Goal: Transaction & Acquisition: Subscribe to service/newsletter

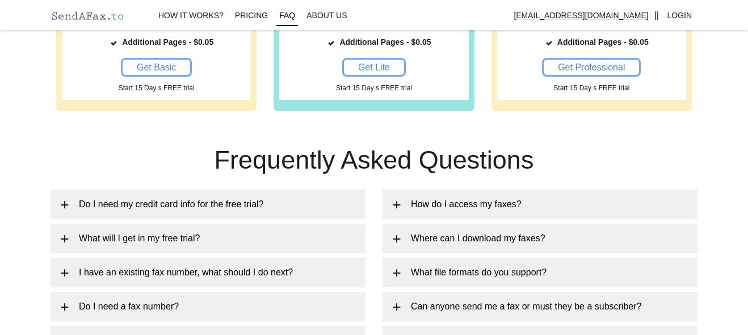
scroll to position [921, 0]
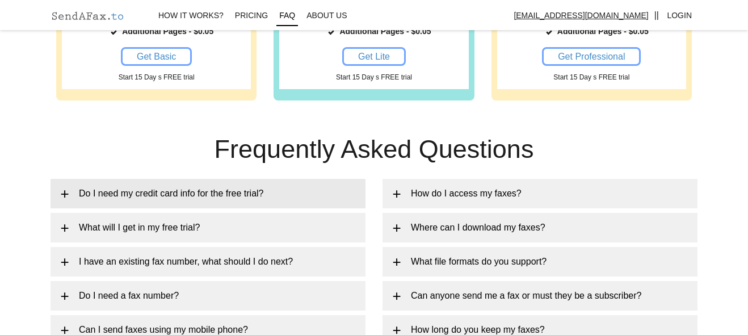
click at [346, 195] on link "Do I need my credit card info for the free trial?" at bounding box center [208, 194] width 315 height 30
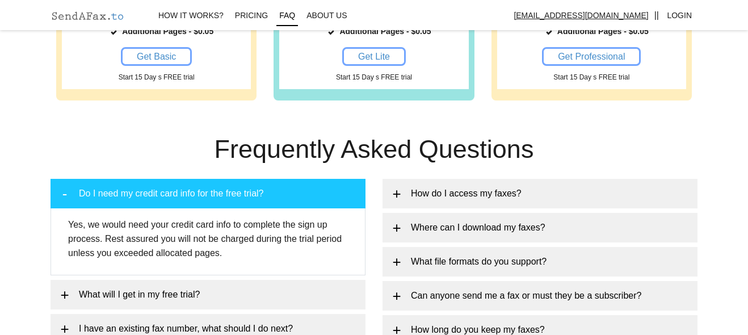
click at [346, 195] on link "Do I need my credit card info for the free trial?" at bounding box center [208, 194] width 315 height 30
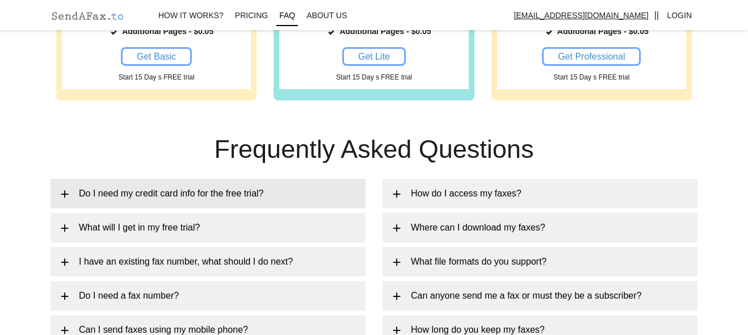
click at [346, 195] on link "Do I need my credit card info for the free trial?" at bounding box center [208, 194] width 315 height 30
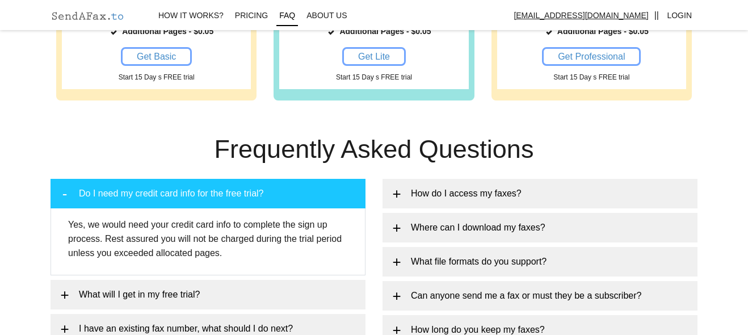
click at [331, 207] on link "Do I need my credit card info for the free trial?" at bounding box center [208, 194] width 315 height 30
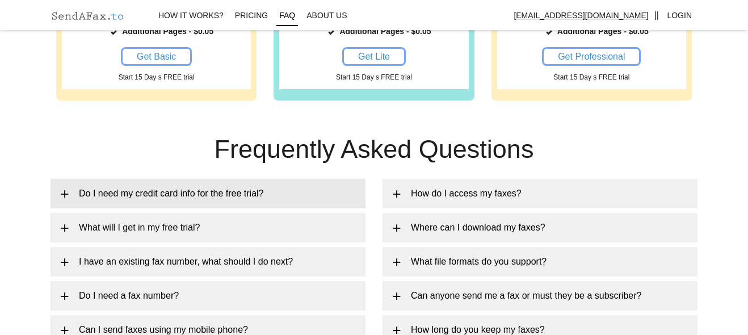
click at [331, 207] on link "Do I need my credit card info for the free trial?" at bounding box center [208, 194] width 315 height 30
click at [333, 226] on link "What will I get in my free trial?" at bounding box center [208, 228] width 315 height 30
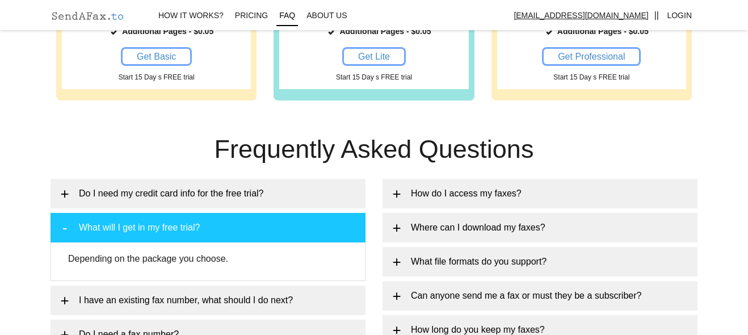
click at [333, 226] on link "What will I get in my free trial?" at bounding box center [208, 228] width 315 height 30
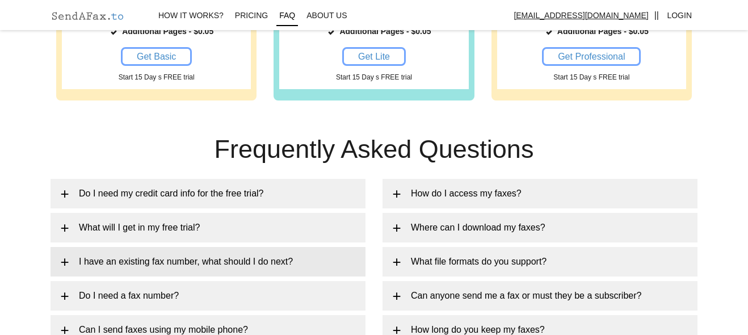
click at [331, 252] on link "I have an existing fax number, what should I do next?" at bounding box center [208, 262] width 315 height 30
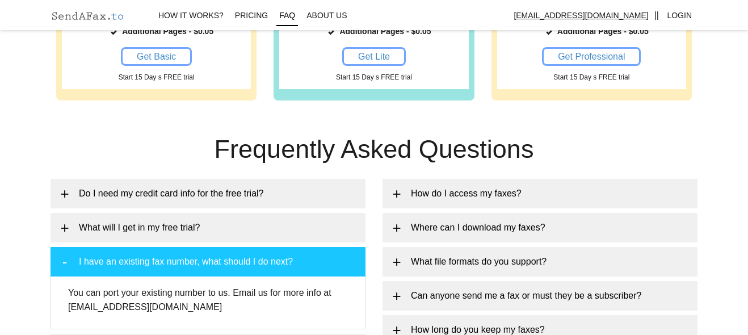
click at [331, 252] on link "I have an existing fax number, what should I do next?" at bounding box center [208, 262] width 315 height 30
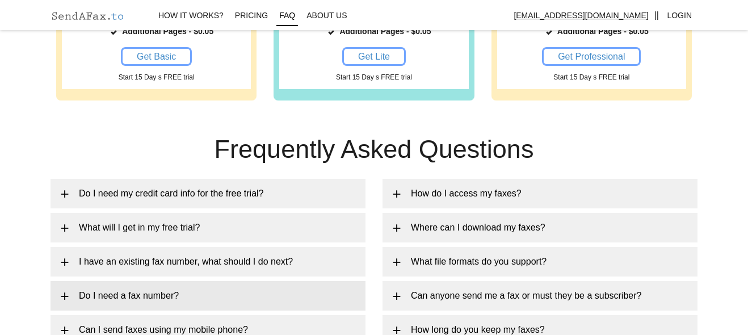
click at [323, 295] on link "Do I need a fax number?" at bounding box center [208, 296] width 315 height 30
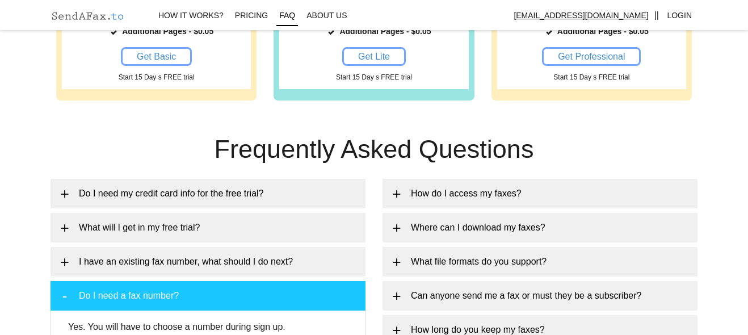
click at [323, 295] on link "Do I need a fax number?" at bounding box center [208, 296] width 315 height 30
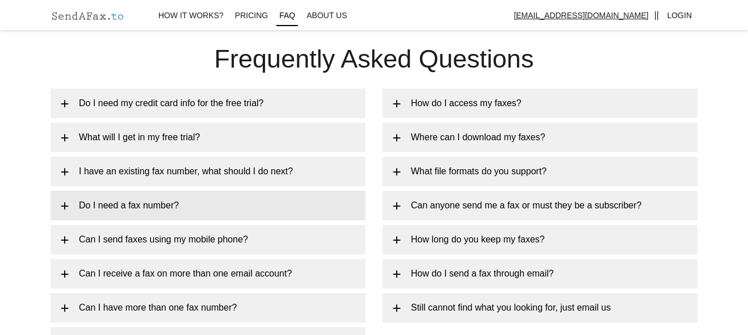
scroll to position [1012, 0]
click at [335, 212] on link "Do I need a fax number?" at bounding box center [208, 205] width 315 height 30
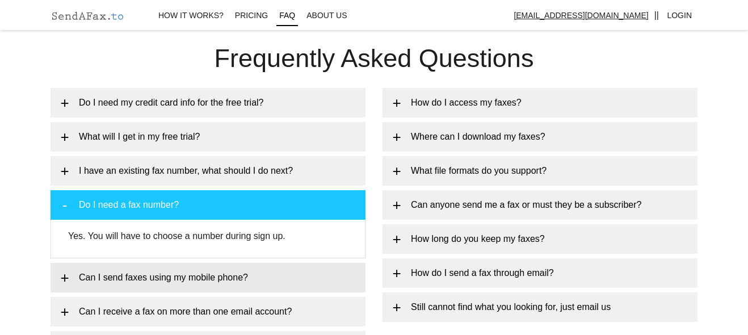
click at [327, 274] on link "Can I send faxes using my mobile phone?" at bounding box center [208, 278] width 315 height 30
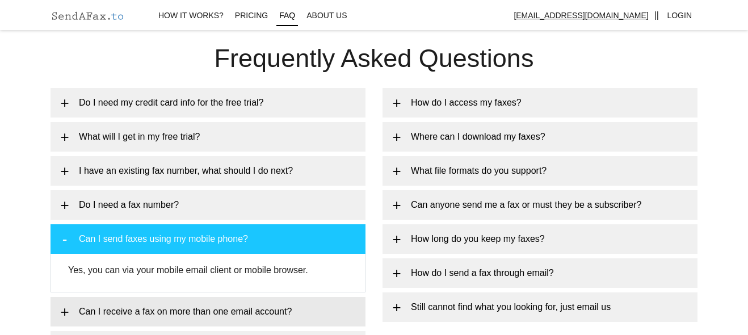
click at [331, 301] on link "Can I receive a fax on more than one email account?" at bounding box center [208, 312] width 315 height 30
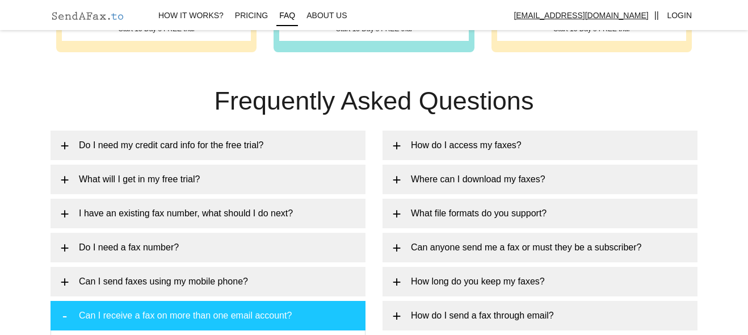
scroll to position [927, 0]
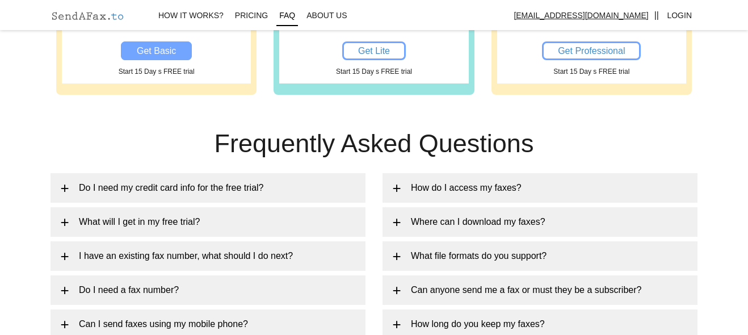
click at [146, 58] on link "Get Basic" at bounding box center [156, 50] width 71 height 19
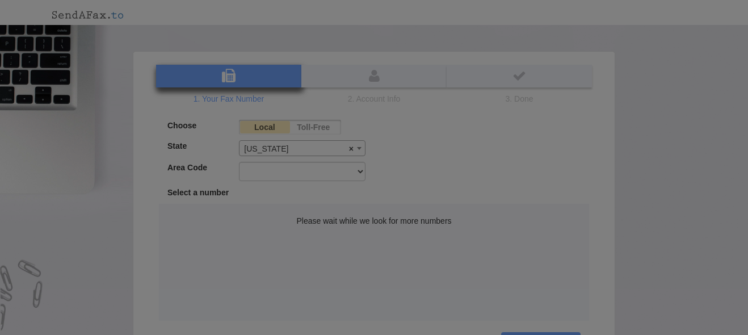
select select "FL"
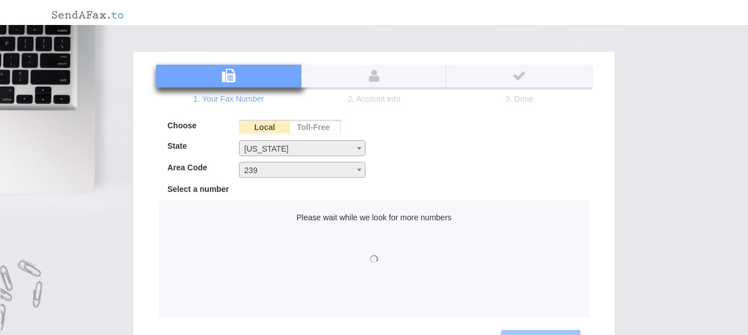
click at [321, 131] on label "Toll-Free" at bounding box center [314, 127] width 50 height 15
click at [315, 126] on label "Toll-Free" at bounding box center [314, 127] width 50 height 15
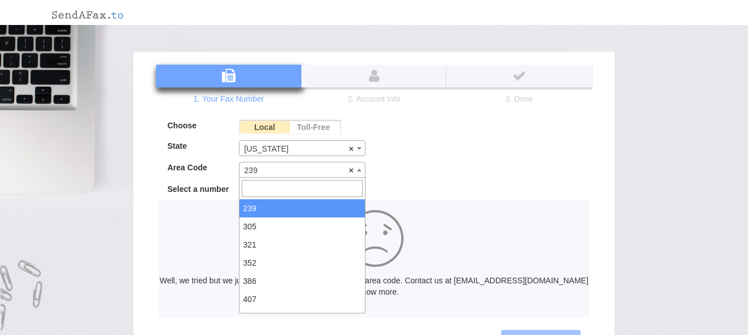
click at [358, 169] on b at bounding box center [359, 170] width 5 height 3
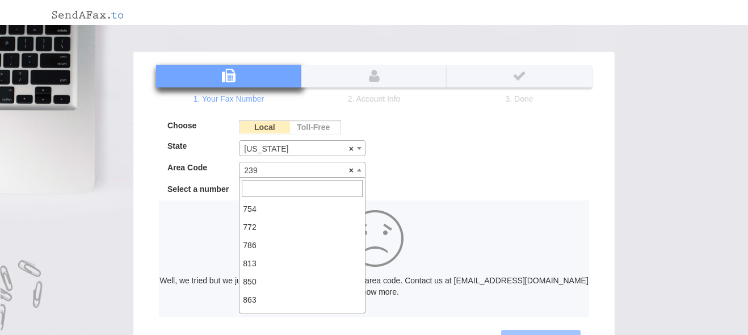
scroll to position [141, 0]
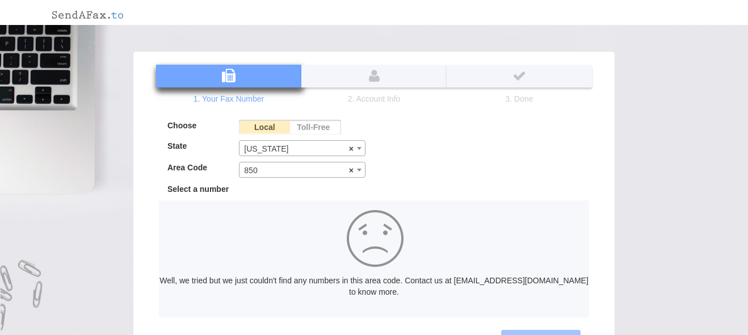
click at [358, 167] on span at bounding box center [359, 169] width 11 height 15
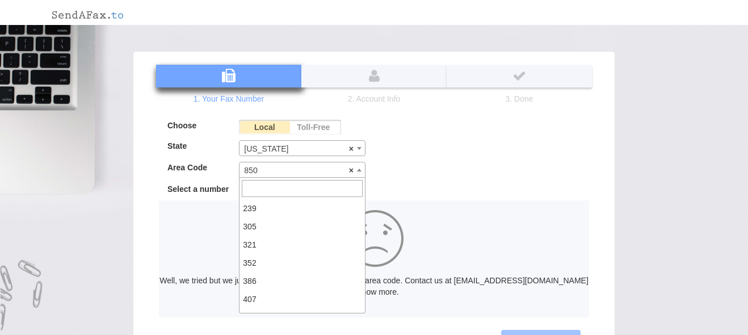
scroll to position [195, 0]
click at [361, 170] on b at bounding box center [359, 170] width 5 height 3
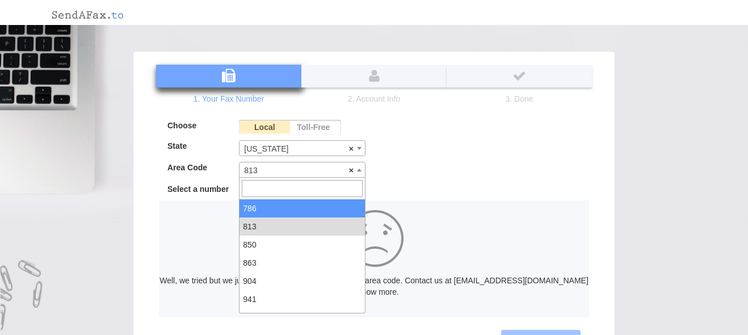
select select "786"
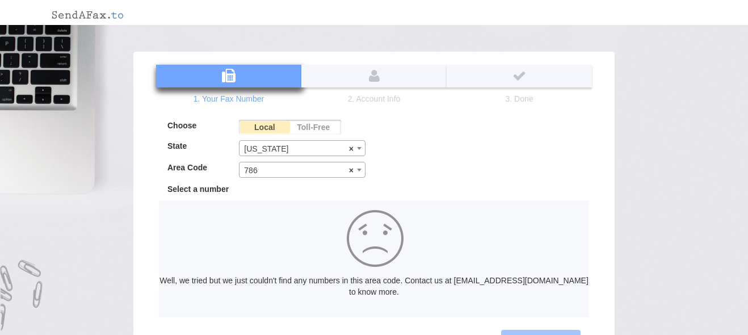
click at [356, 150] on span at bounding box center [359, 148] width 11 height 15
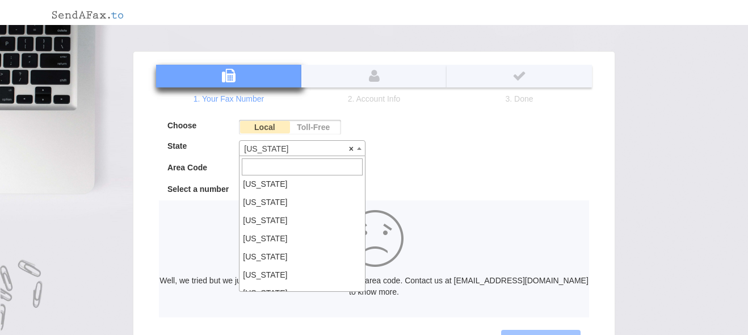
scroll to position [546, 0]
select select "MI"
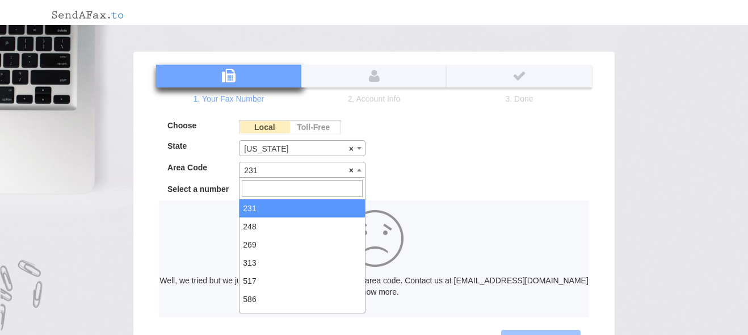
click at [357, 169] on b at bounding box center [359, 170] width 5 height 3
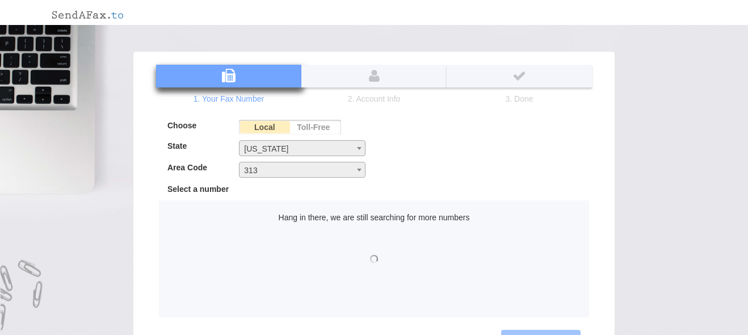
click at [322, 262] on div "Hang in there, we are still searching for more numbers" at bounding box center [374, 256] width 430 height 113
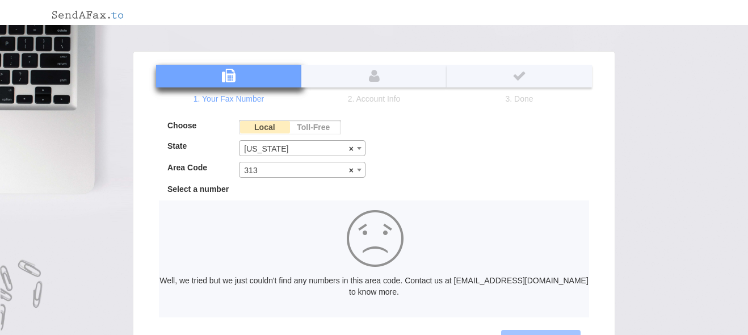
click at [322, 262] on div at bounding box center [374, 237] width 430 height 74
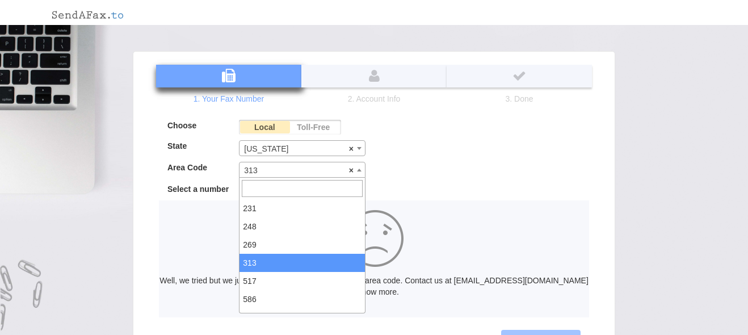
click at [359, 169] on b at bounding box center [359, 170] width 5 height 3
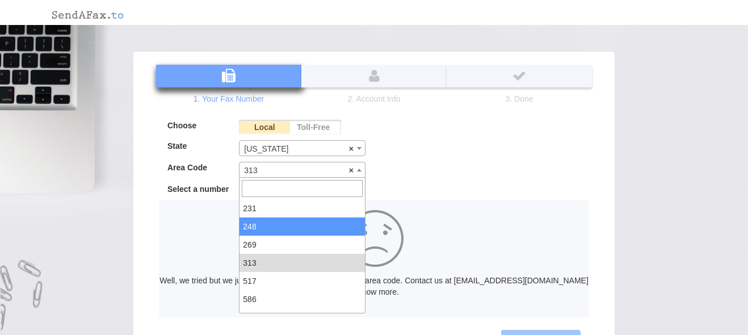
select select "248"
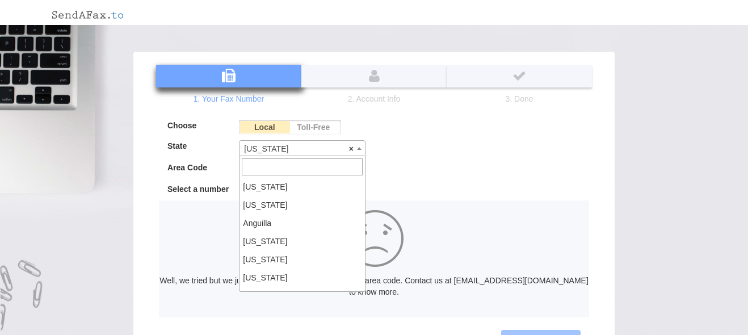
click at [297, 150] on span "× [US_STATE]" at bounding box center [301, 149] width 125 height 16
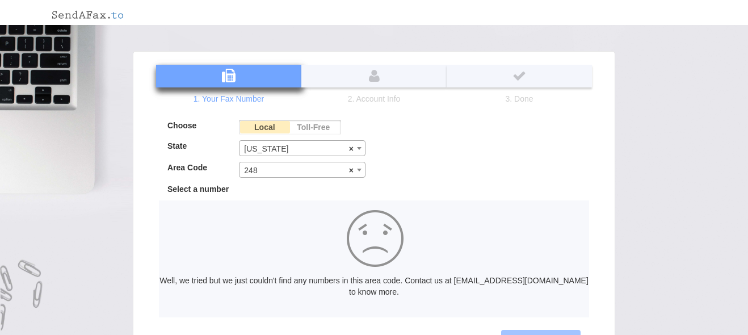
click at [313, 125] on label "Toll-Free" at bounding box center [314, 127] width 50 height 15
click at [0, 0] on input "Toll-Free" at bounding box center [0, 0] width 0 height 0
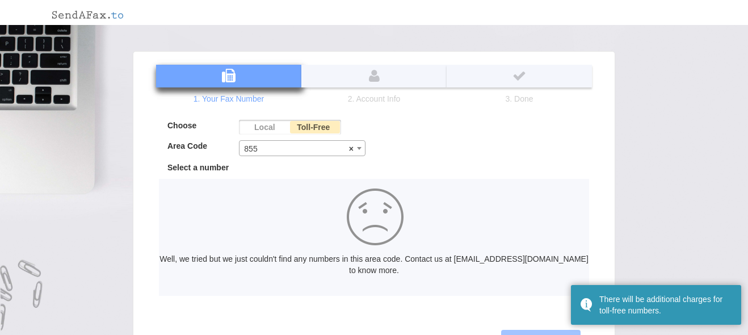
click at [313, 125] on label "Toll-Free" at bounding box center [314, 127] width 50 height 15
click at [0, 0] on input "Toll-Free" at bounding box center [0, 0] width 0 height 0
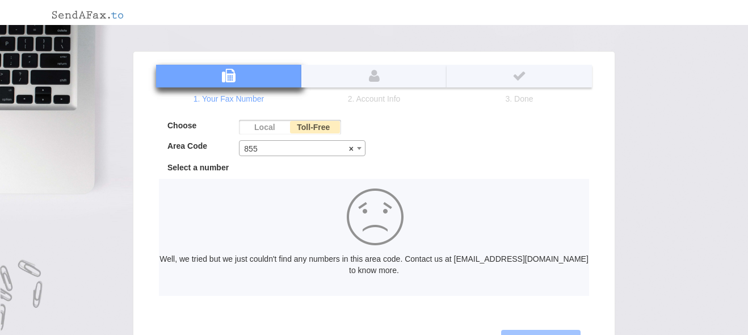
click at [319, 136] on div "Choose Local Toll-Free" at bounding box center [266, 130] width 215 height 20
click at [268, 128] on label "Local" at bounding box center [264, 127] width 50 height 15
click at [0, 0] on input "Local" at bounding box center [0, 0] width 0 height 0
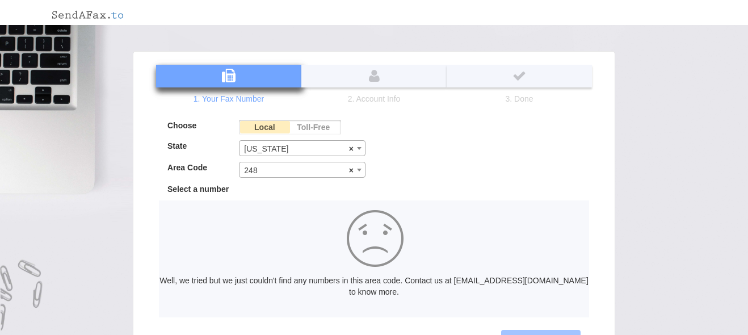
click at [365, 149] on div "[US_STATE] [US_STATE] [GEOGRAPHIC_DATA] [US_STATE] [US_STATE] [US_STATE] [GEOGR…" at bounding box center [302, 148] width 144 height 16
click at [357, 148] on b at bounding box center [359, 148] width 5 height 3
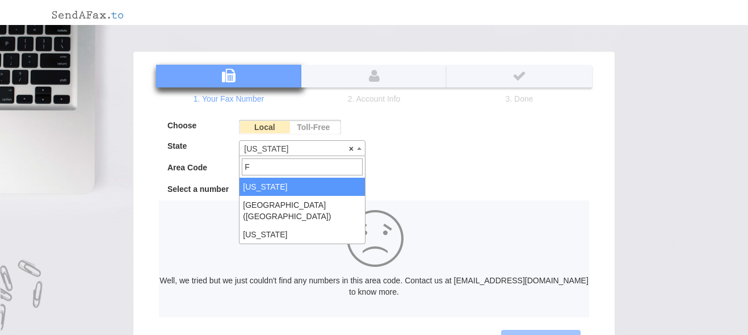
scroll to position [0, 0]
type input "[US_STATE]"
select select "FL"
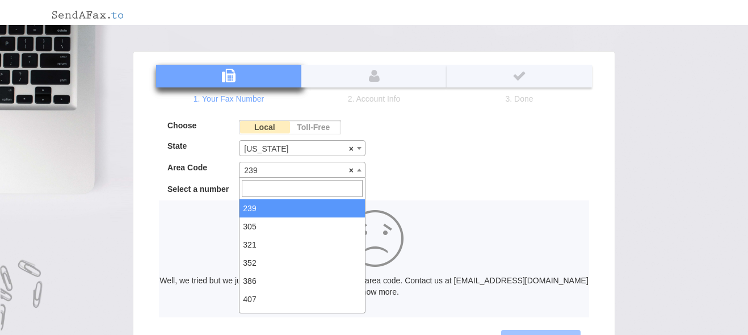
click at [364, 170] on span at bounding box center [359, 169] width 11 height 15
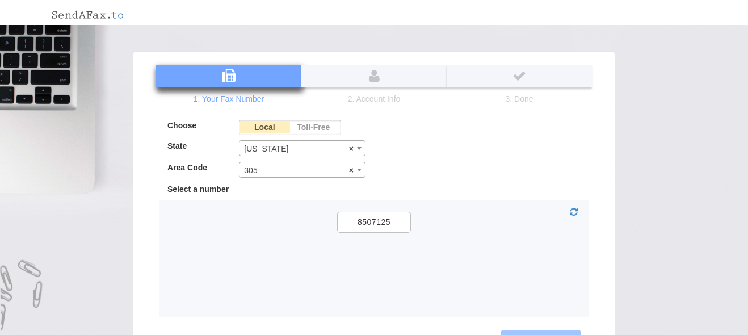
click at [361, 172] on span at bounding box center [359, 169] width 11 height 15
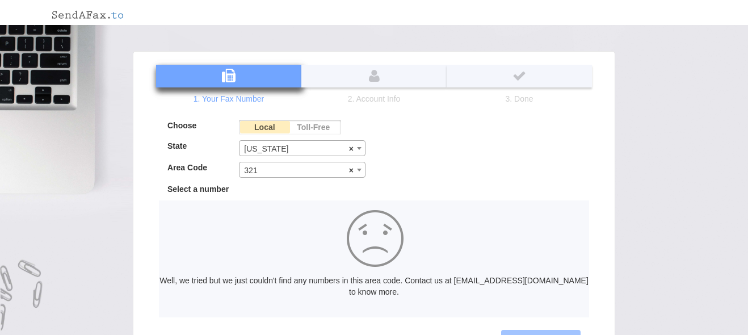
click at [364, 169] on span at bounding box center [359, 169] width 11 height 15
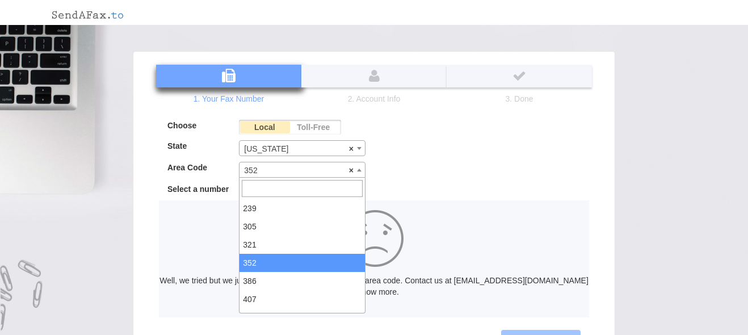
click at [361, 168] on span at bounding box center [359, 169] width 11 height 15
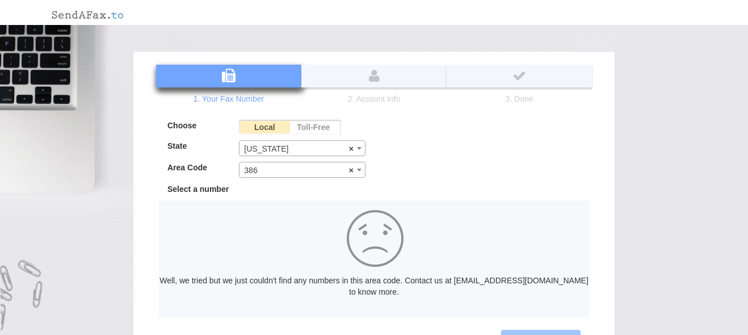
click at [356, 174] on span at bounding box center [359, 169] width 11 height 15
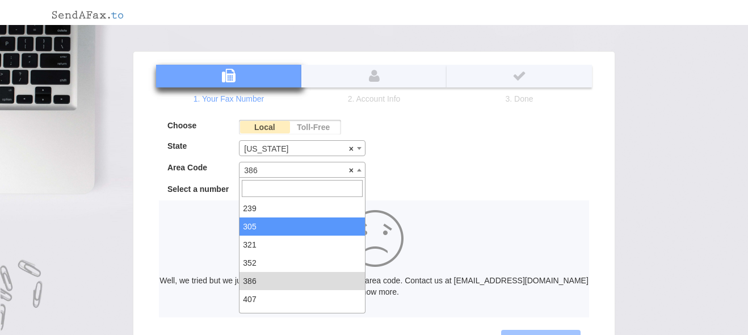
select select "305"
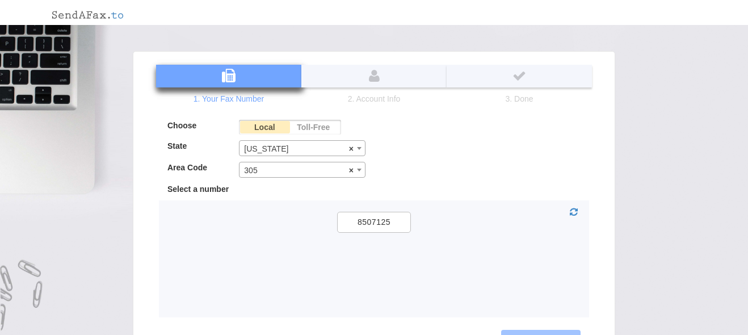
click at [471, 249] on div "8507125 Well, we tried but we just couldn't find any numbers in this area code.…" at bounding box center [374, 258] width 430 height 117
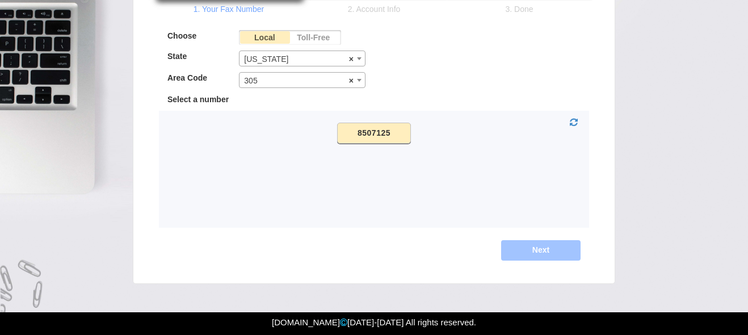
click at [397, 140] on label "8507125" at bounding box center [374, 133] width 74 height 21
click at [0, 0] on input "8507125" at bounding box center [0, 0] width 0 height 0
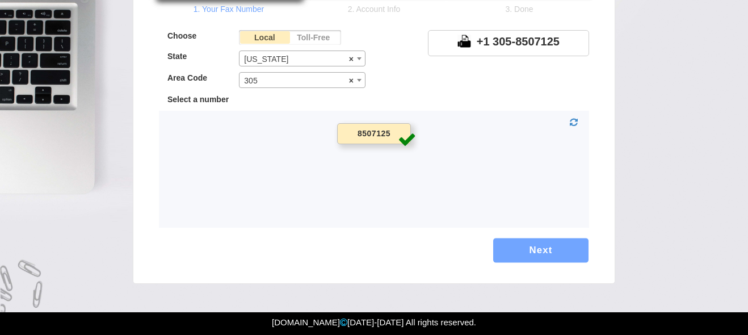
click at [520, 245] on button "Next" at bounding box center [540, 250] width 95 height 24
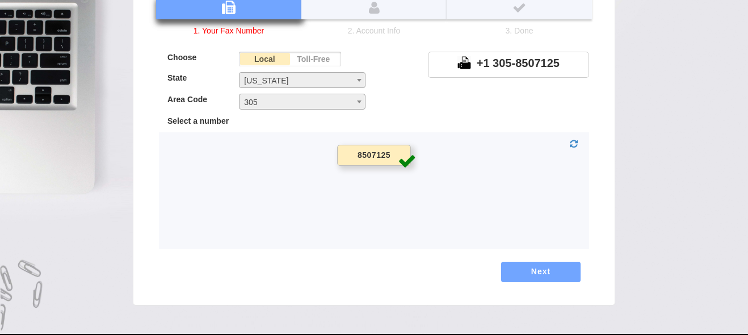
scroll to position [69, 0]
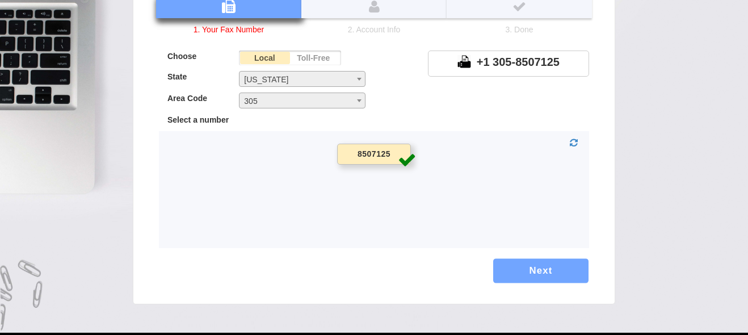
click at [549, 272] on button "Next" at bounding box center [540, 270] width 95 height 24
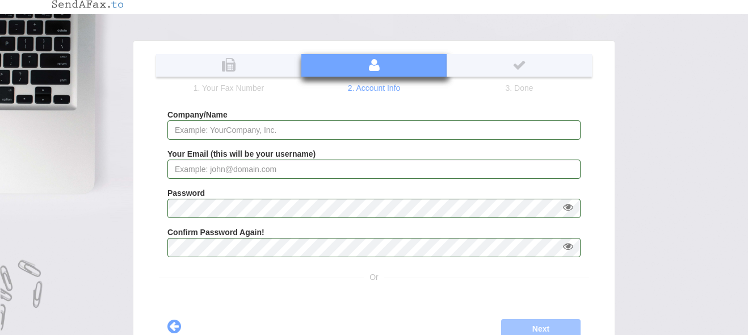
scroll to position [10, 0]
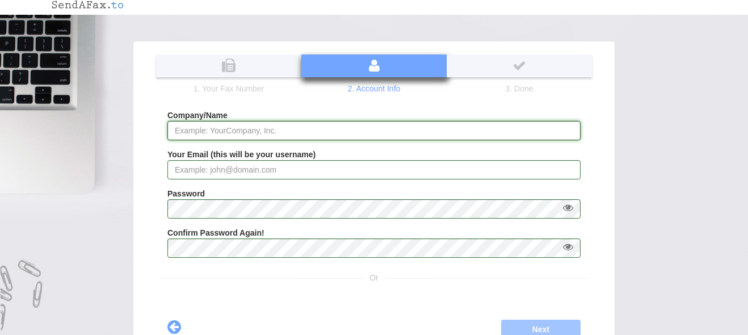
click at [202, 127] on input "Company/Name" at bounding box center [373, 130] width 413 height 19
type input "Law Offices of [PERSON_NAME]"
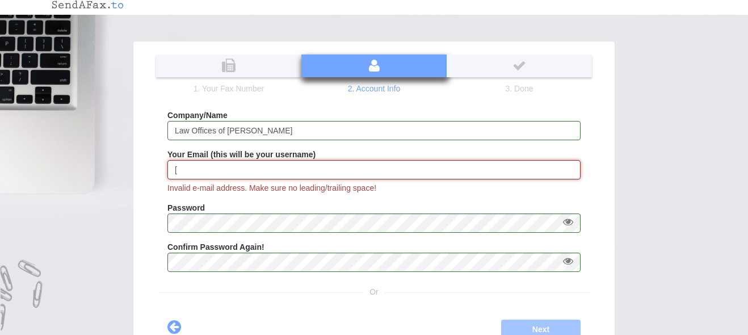
type input "["
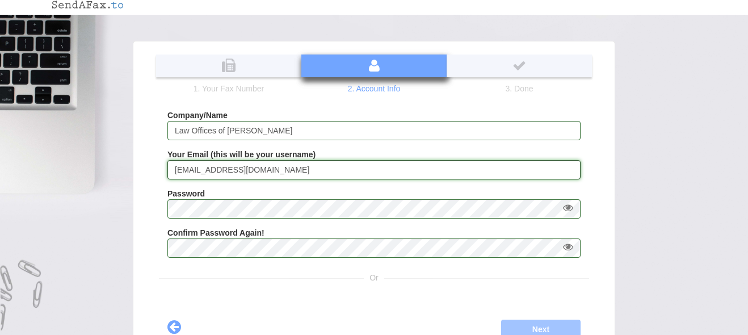
type input "[EMAIL_ADDRESS][DOMAIN_NAME]"
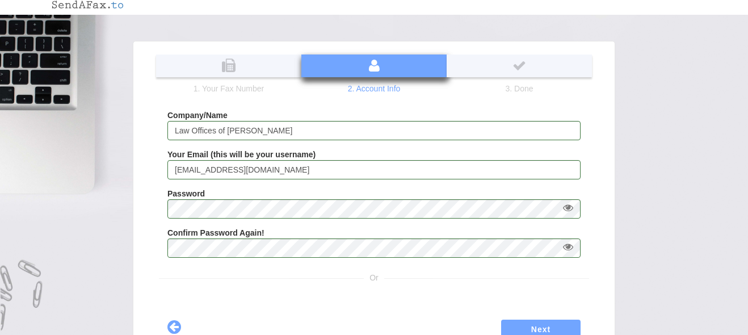
click at [565, 246] on button at bounding box center [567, 247] width 19 height 14
click at [567, 207] on button at bounding box center [567, 208] width 19 height 14
click at [542, 327] on button "Next" at bounding box center [540, 329] width 95 height 24
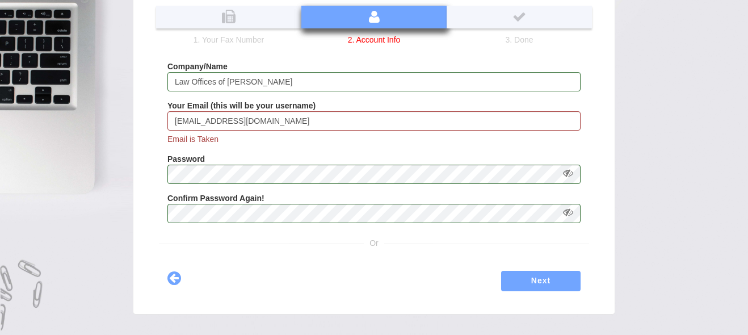
scroll to position [61, 0]
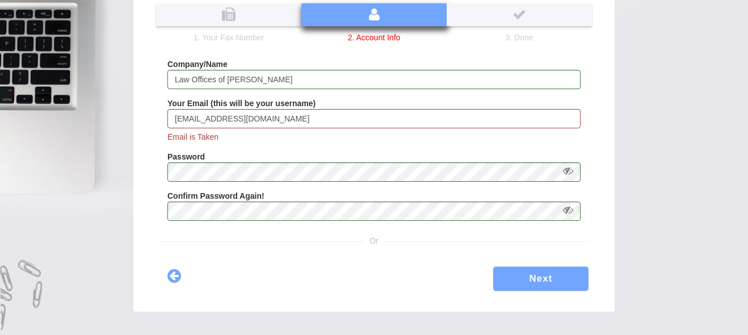
click at [556, 279] on button "Next" at bounding box center [540, 278] width 95 height 24
click at [708, 183] on div "× Our Offers Monthly Yearly See more... Basic $ 9. 95 per month 100 pages/month…" at bounding box center [374, 151] width 748 height 424
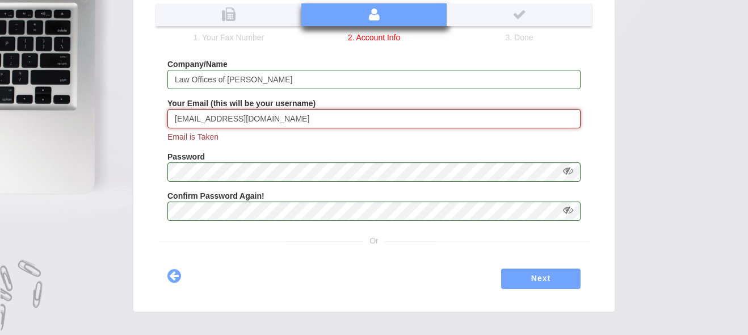
click at [267, 120] on input "[EMAIL_ADDRESS][DOMAIN_NAME]" at bounding box center [373, 118] width 413 height 19
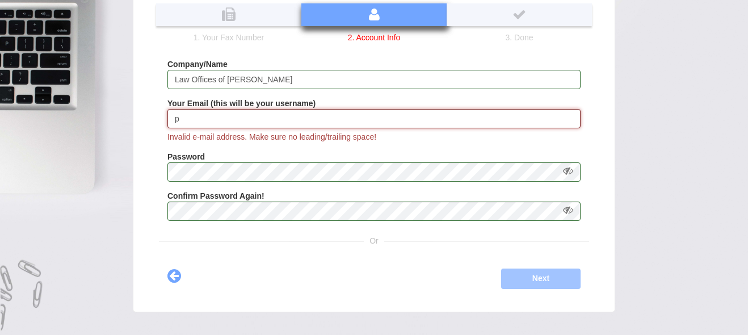
type input "p"
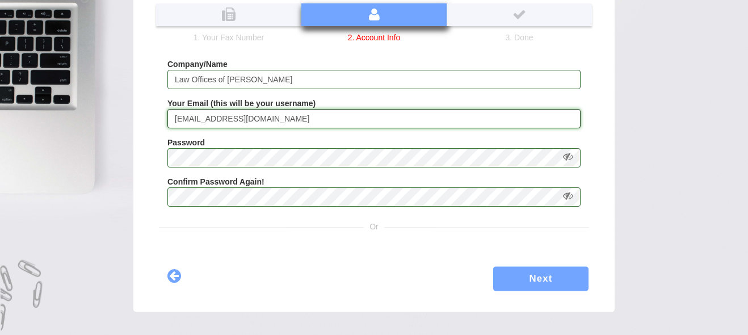
type input "[EMAIL_ADDRESS][DOMAIN_NAME]"
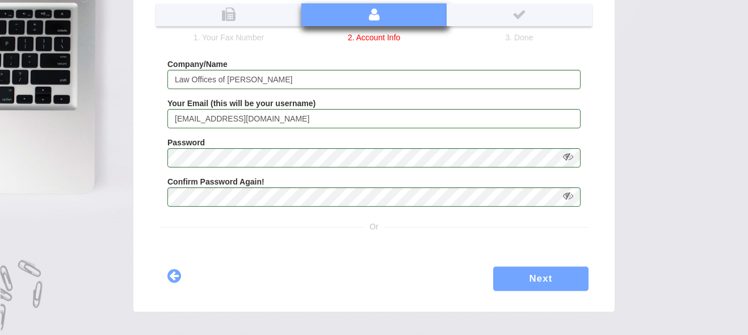
click at [538, 279] on button "Next" at bounding box center [540, 278] width 95 height 24
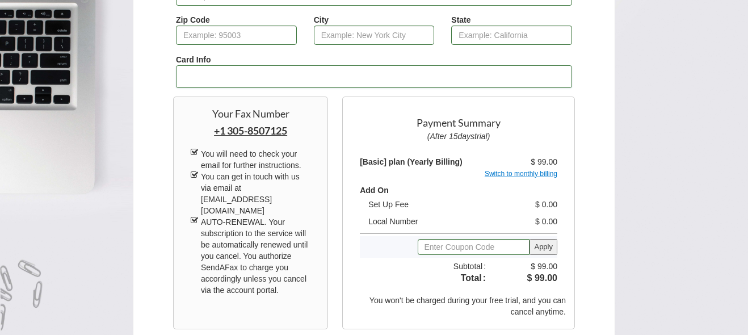
scroll to position [148, 0]
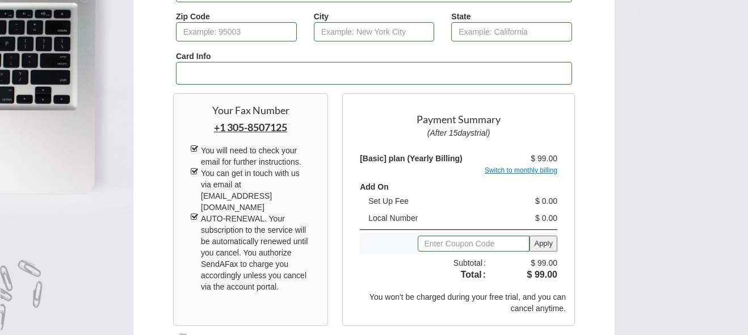
click at [195, 213] on li "AUTO-RENEWAL. Your subscription to the service will be automatically renewed un…" at bounding box center [251, 252] width 120 height 79
click at [194, 213] on li "AUTO-RENEWAL. Your subscription to the service will be automatically renewed un…" at bounding box center [251, 252] width 120 height 79
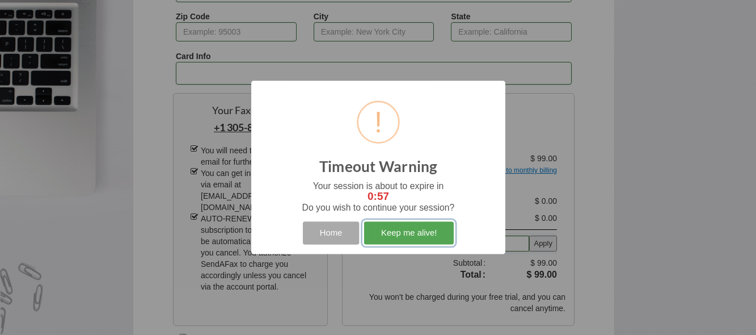
click at [392, 234] on button "Keep me alive!" at bounding box center [409, 232] width 90 height 23
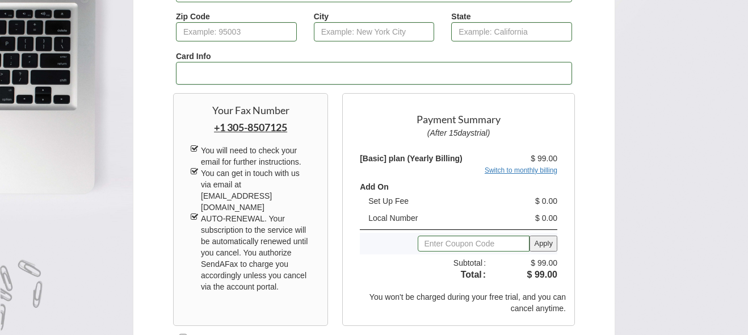
click at [521, 169] on link "Switch to monthly billing" at bounding box center [521, 170] width 73 height 8
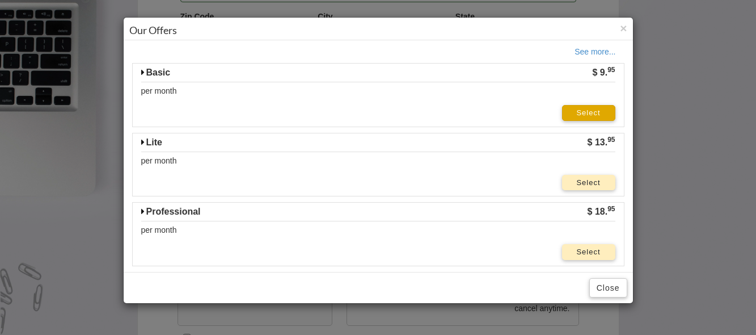
click at [571, 111] on link "Select" at bounding box center [588, 113] width 53 height 16
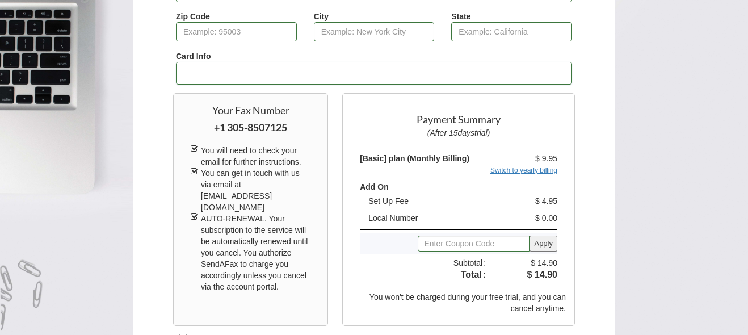
click at [530, 171] on link "Switch to yearly billing" at bounding box center [523, 170] width 67 height 8
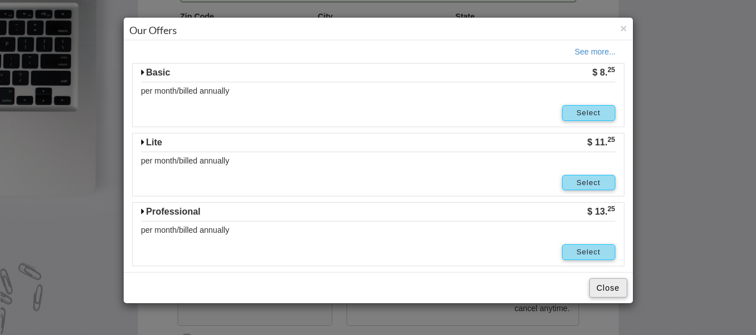
click at [599, 283] on button "Close" at bounding box center [609, 287] width 38 height 19
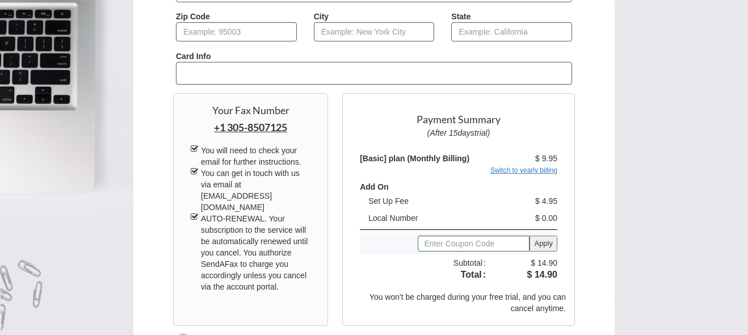
click at [533, 169] on link "Switch to yearly billing" at bounding box center [523, 170] width 67 height 8
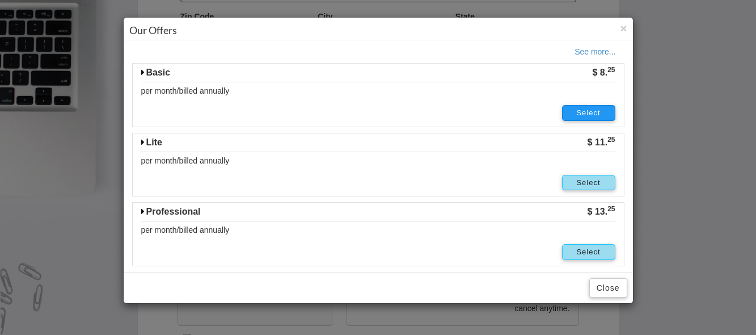
click at [591, 116] on span "Select" at bounding box center [588, 112] width 24 height 9
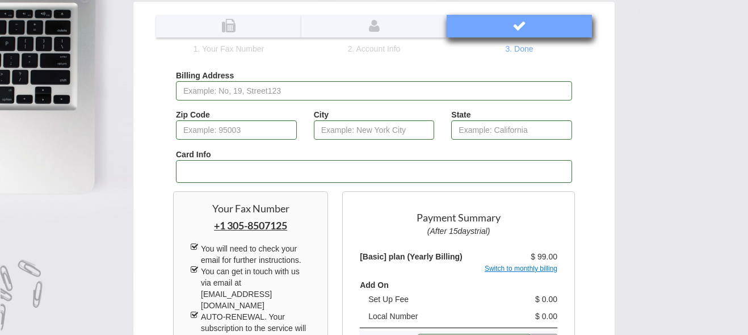
scroll to position [45, 0]
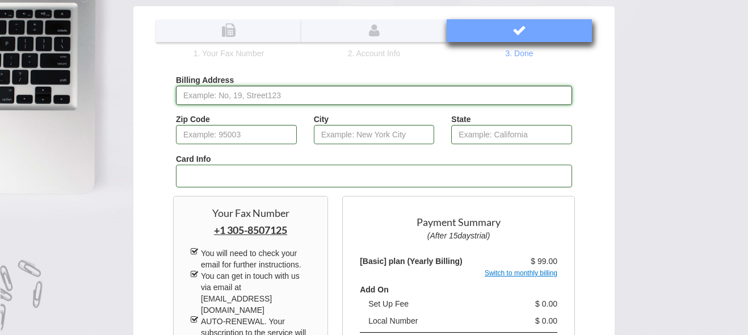
click at [192, 96] on input "Billing Address" at bounding box center [374, 95] width 396 height 19
type input "[STREET_ADDRESS]"
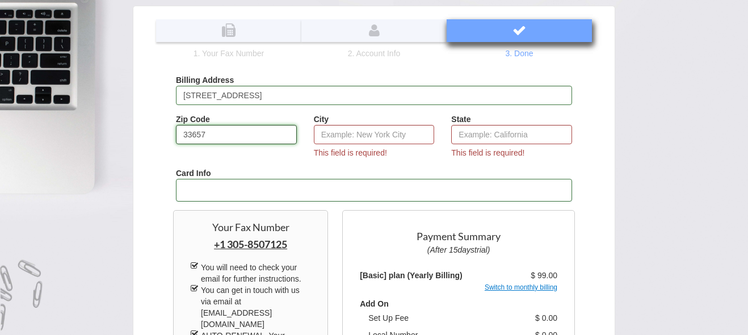
type input "33657"
click at [326, 129] on input "City" at bounding box center [374, 134] width 121 height 19
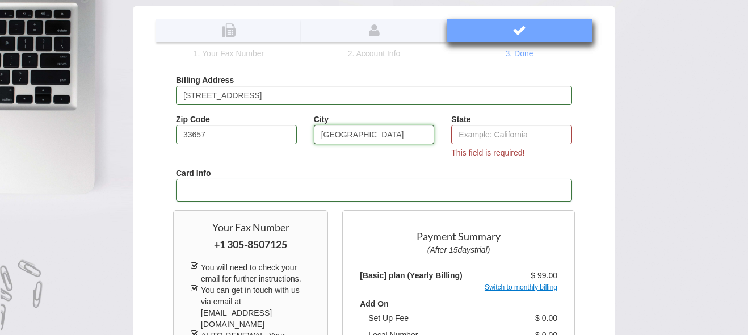
type input "[GEOGRAPHIC_DATA]"
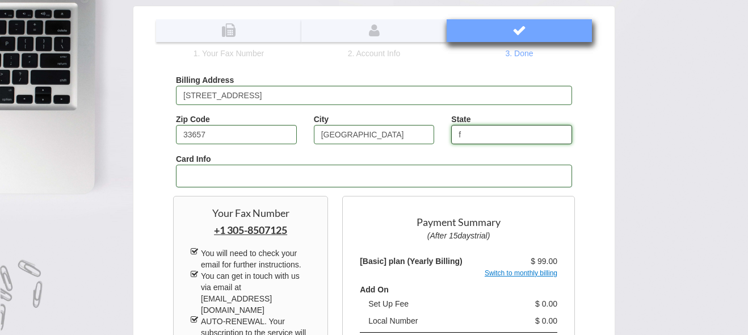
type input "f"
type input "FL"
click at [337, 169] on div at bounding box center [374, 176] width 396 height 23
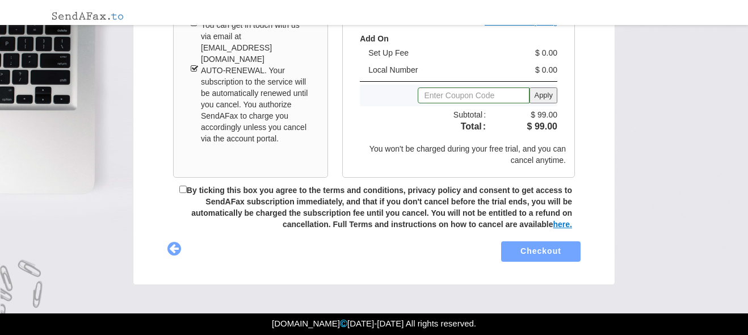
scroll to position [297, 0]
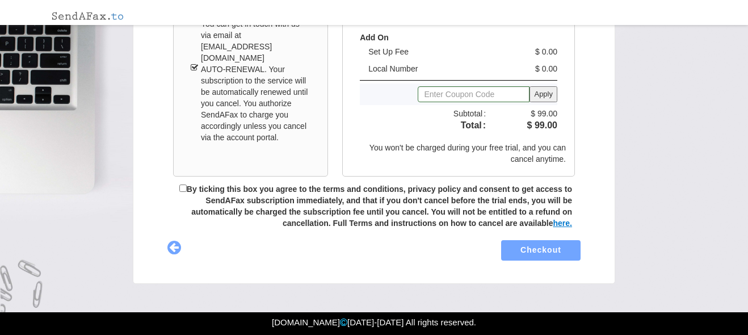
click at [187, 191] on label "By ticking this box you agree to the terms and conditions, privacy policy and c…" at bounding box center [379, 205] width 385 height 43
click at [184, 191] on input "By ticking this box you agree to the terms and conditions, privacy policy and c…" at bounding box center [182, 187] width 7 height 7
checkbox input "true"
click at [556, 249] on button "Checkout" at bounding box center [540, 250] width 95 height 24
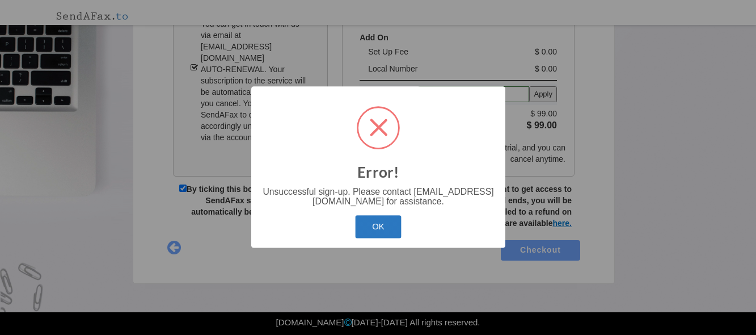
click at [380, 225] on button "OK" at bounding box center [378, 227] width 46 height 23
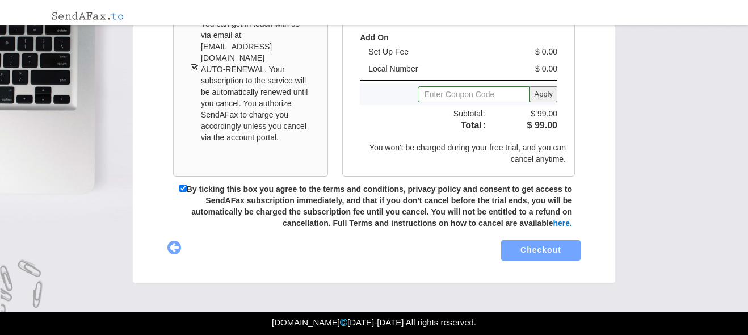
click at [639, 152] on div "× Our Offers Monthly Yearly See more... Basic $ 9. 95 per month 100 pages/month…" at bounding box center [374, 19] width 748 height 632
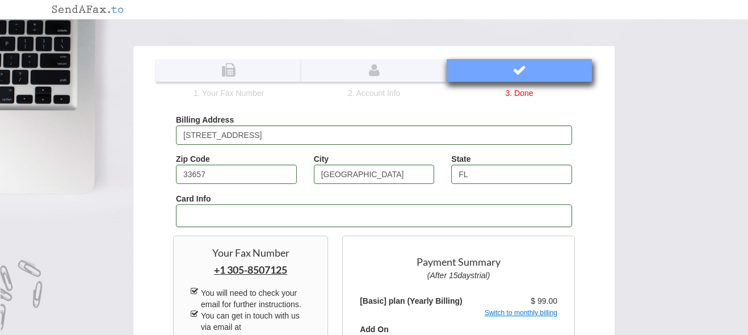
scroll to position [0, 0]
